Goal: Transaction & Acquisition: Download file/media

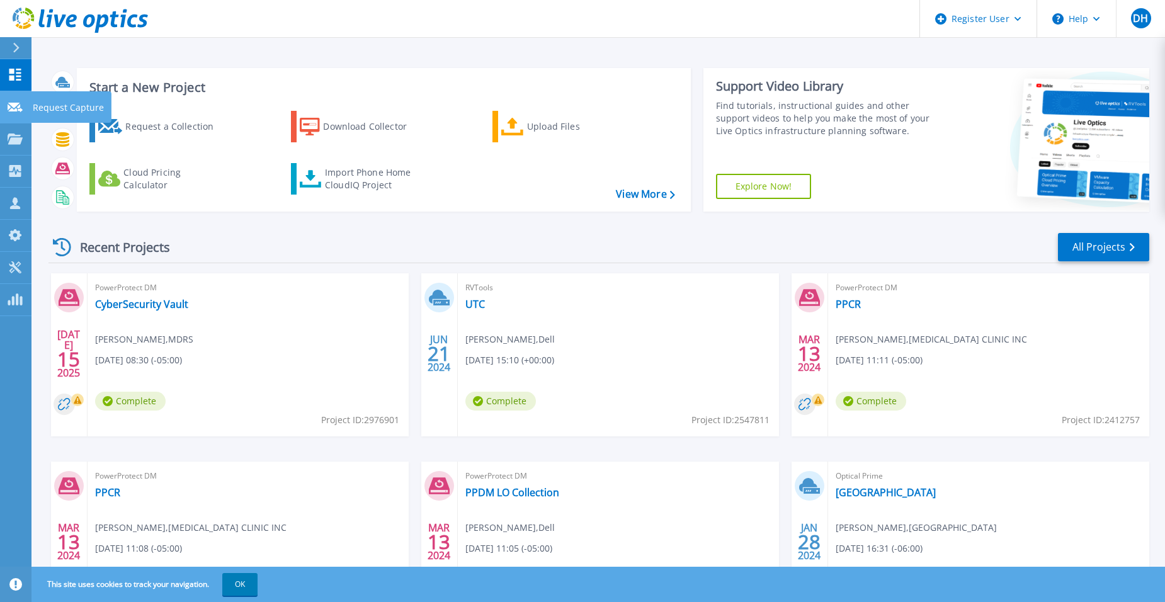
click at [21, 111] on icon at bounding box center [15, 107] width 15 height 9
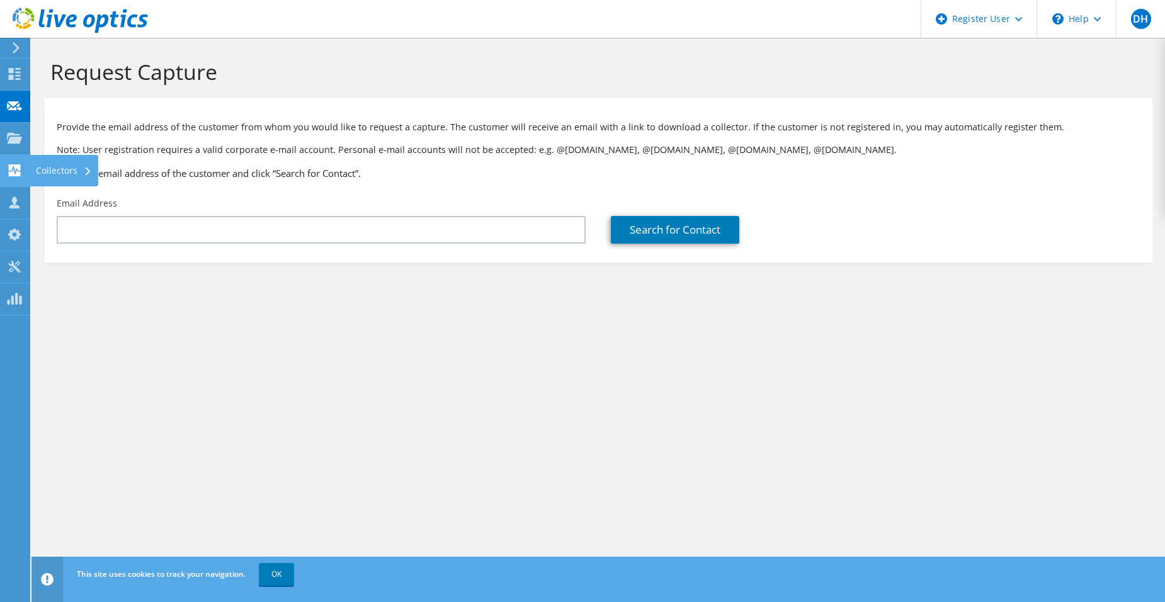
click at [12, 172] on use at bounding box center [15, 170] width 12 height 12
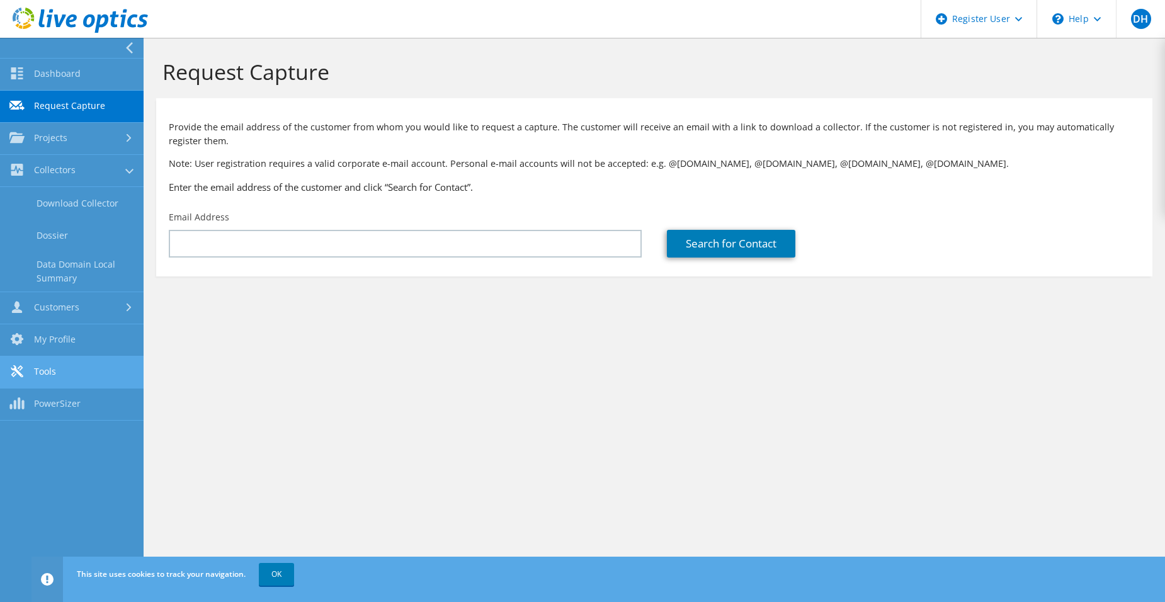
click at [38, 378] on link "Tools" at bounding box center [72, 372] width 144 height 32
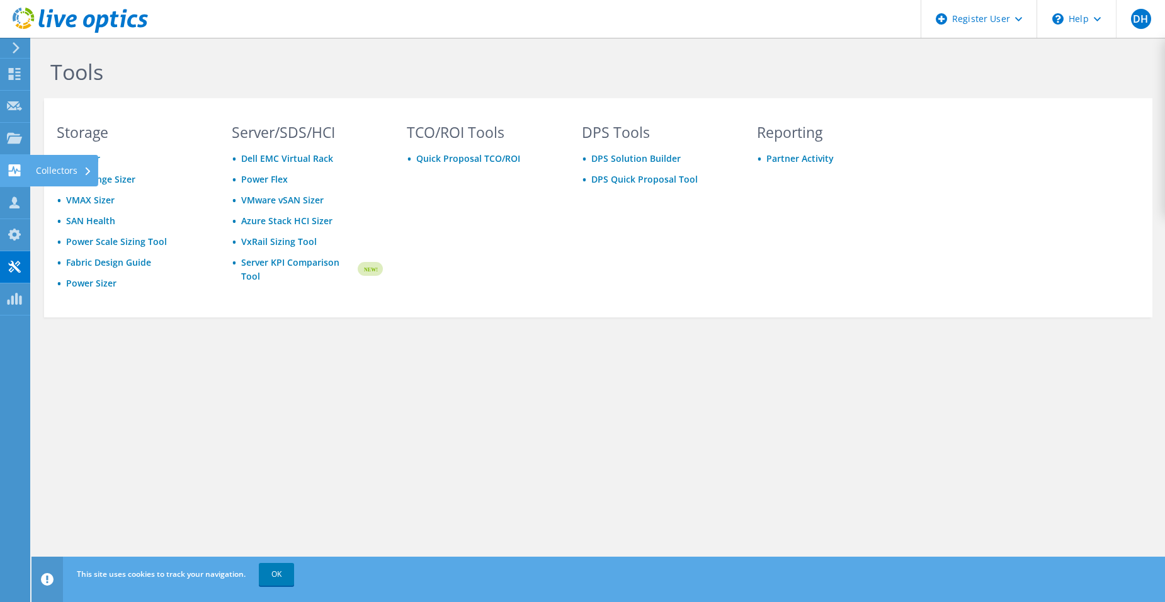
click at [10, 177] on div at bounding box center [14, 172] width 15 height 14
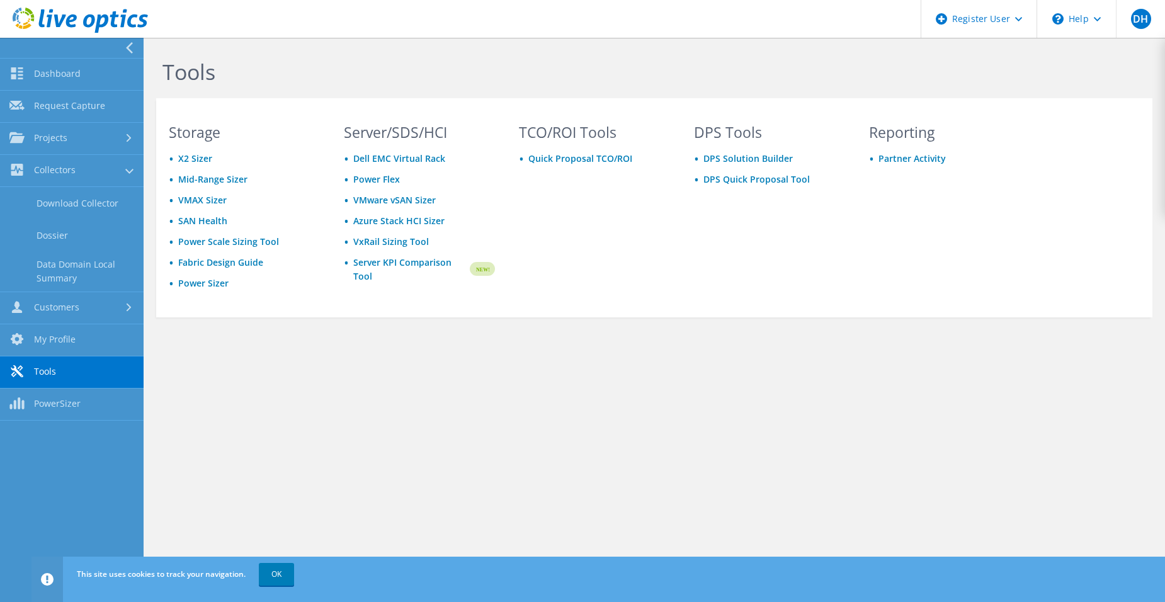
click at [519, 441] on div "Tools Storage X2 Sizer Mid-Range Sizer VMAX Sizer SAN Health Power Scale Sizing…" at bounding box center [654, 320] width 1021 height 564
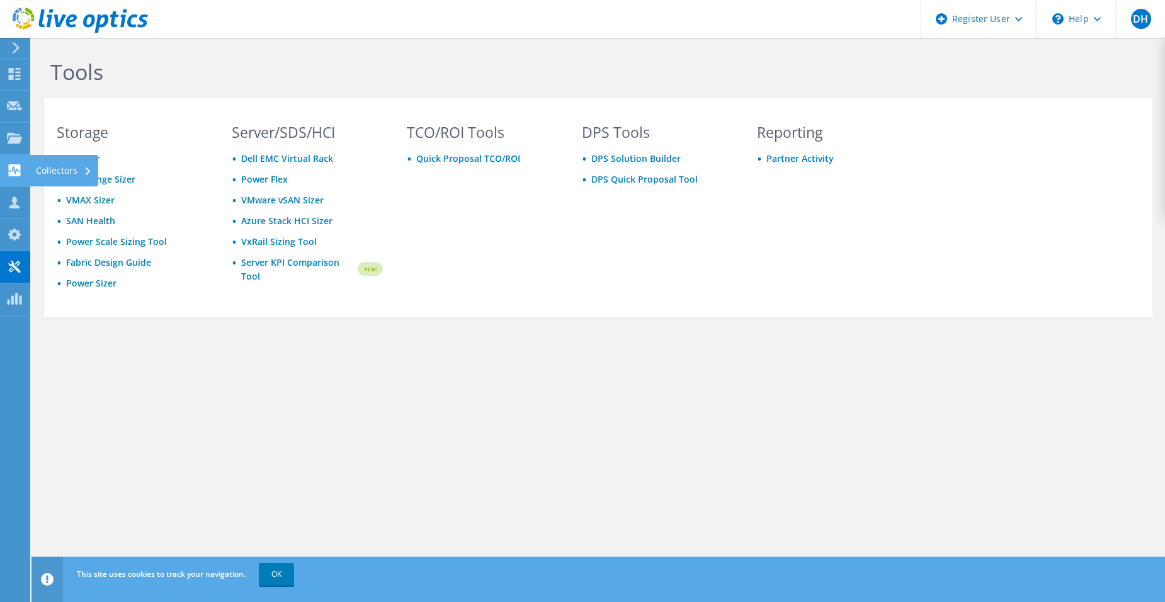
click at [47, 172] on div "Collectors" at bounding box center [64, 170] width 69 height 31
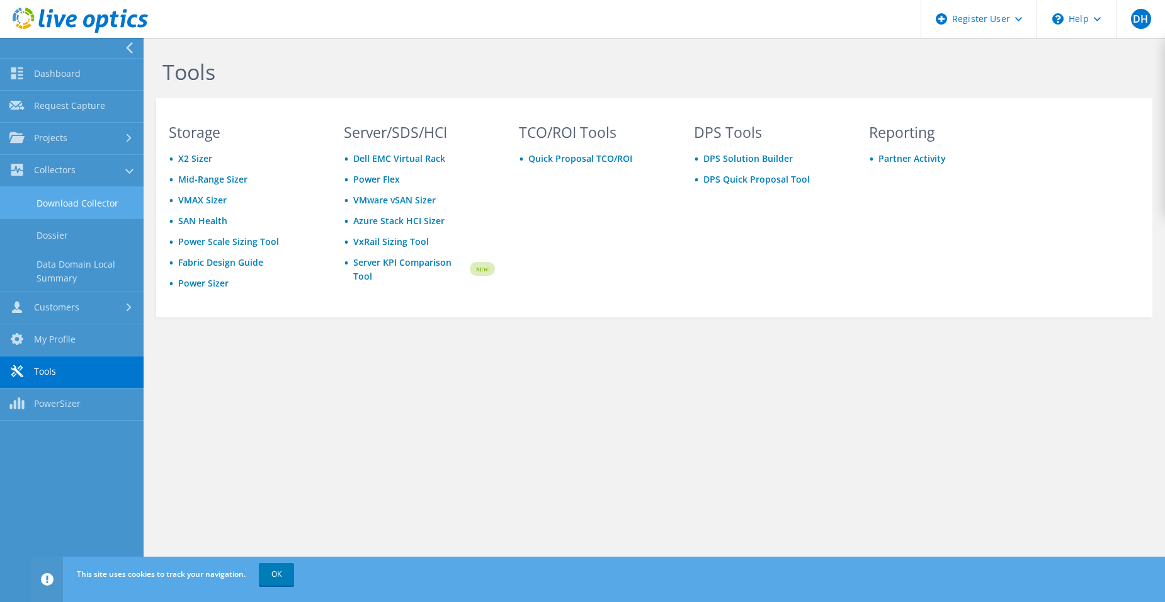
click at [67, 203] on link "Download Collector" at bounding box center [72, 203] width 144 height 32
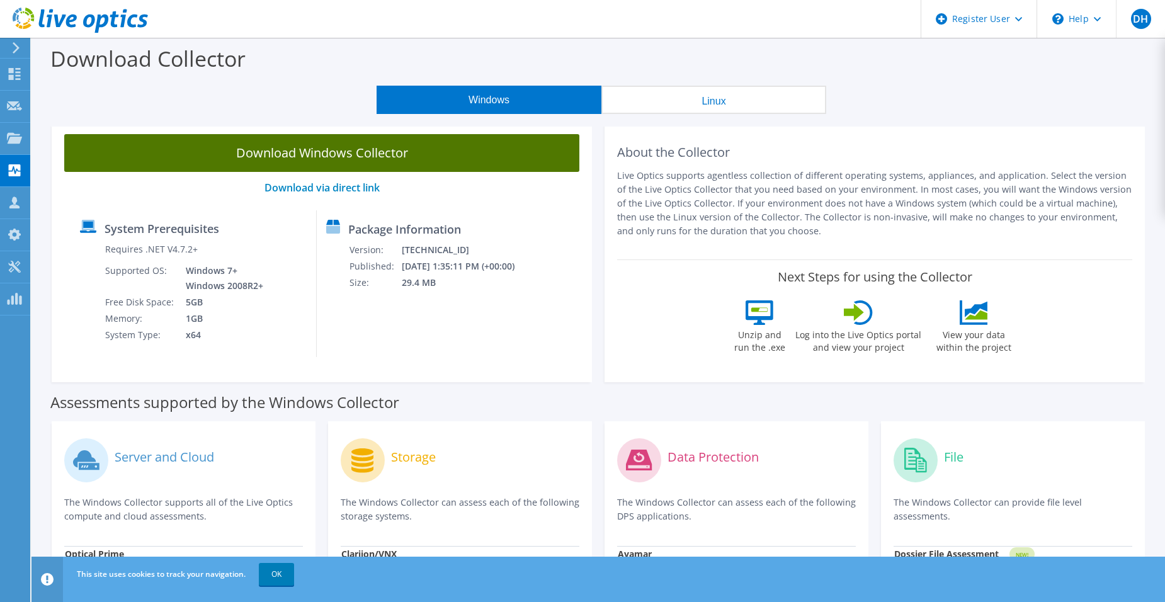
click at [373, 153] on link "Download Windows Collector" at bounding box center [321, 153] width 515 height 38
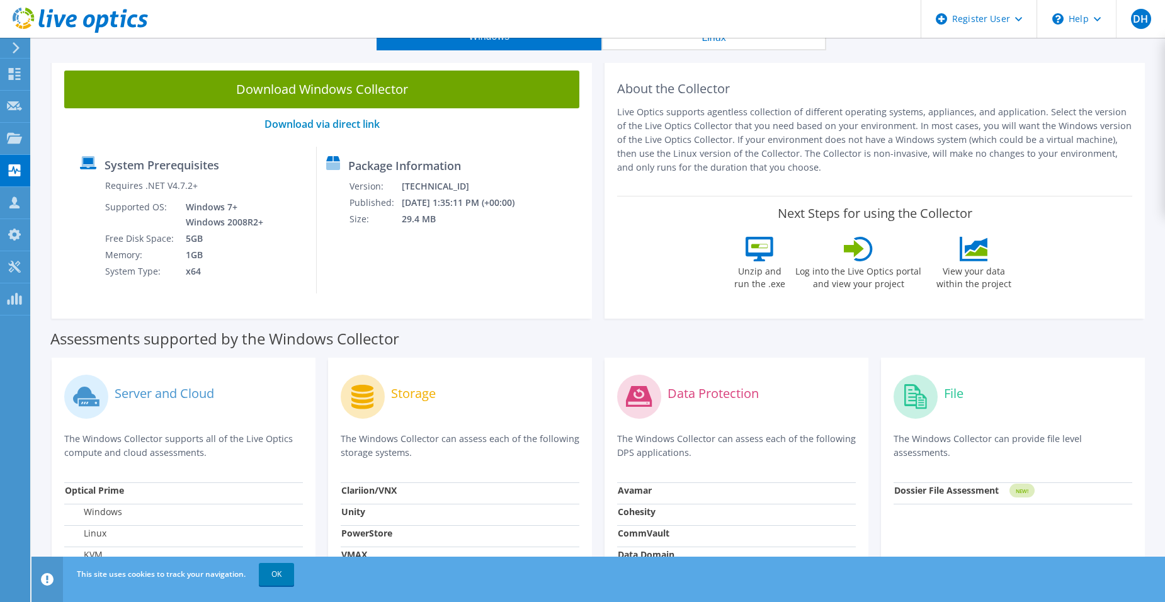
scroll to position [63, 0]
